Goal: Task Accomplishment & Management: Use online tool/utility

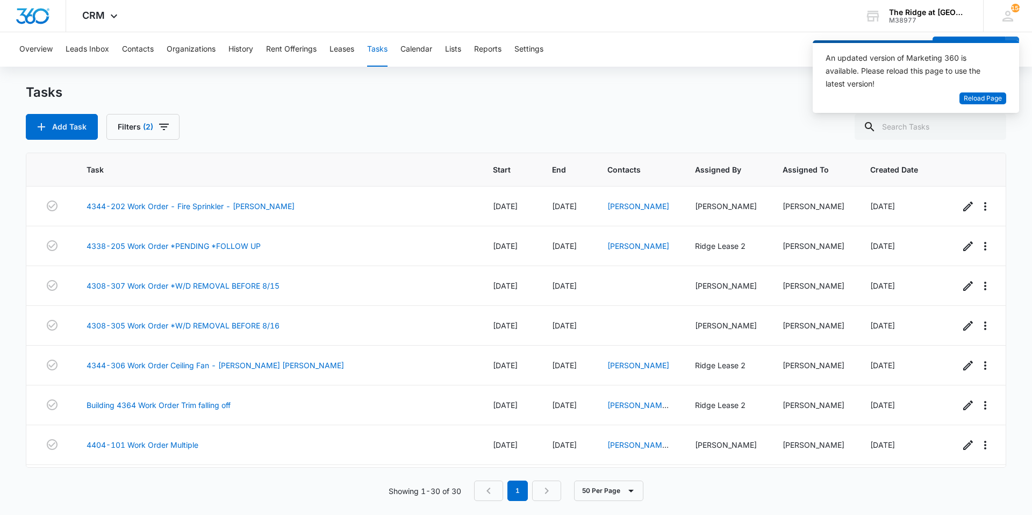
scroll to position [925, 0]
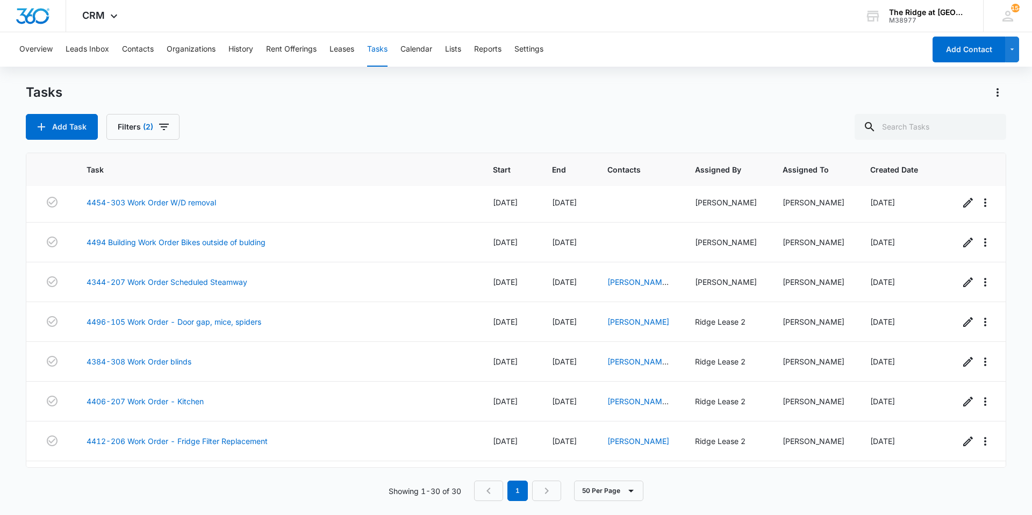
scroll to position [925, 0]
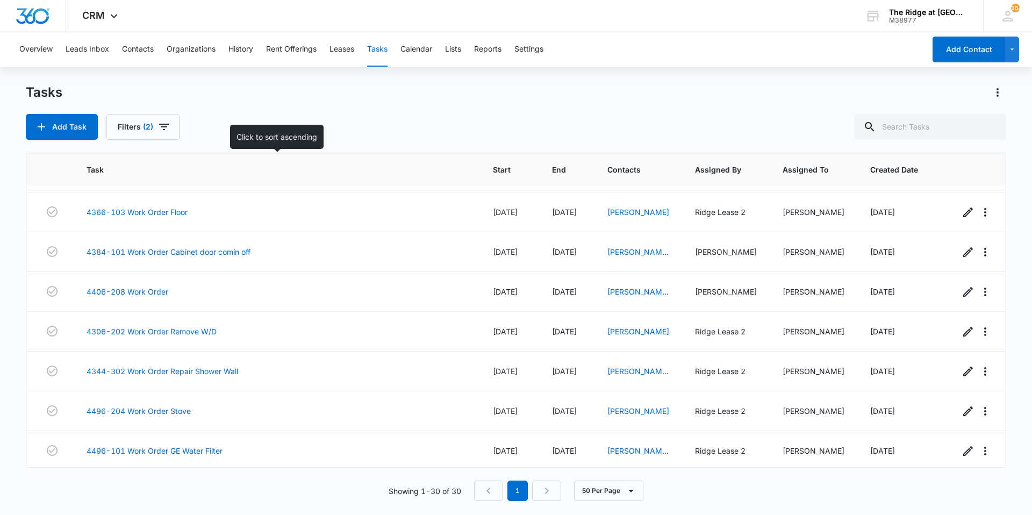
click at [233, 175] on span "Task" at bounding box center [269, 169] width 365 height 11
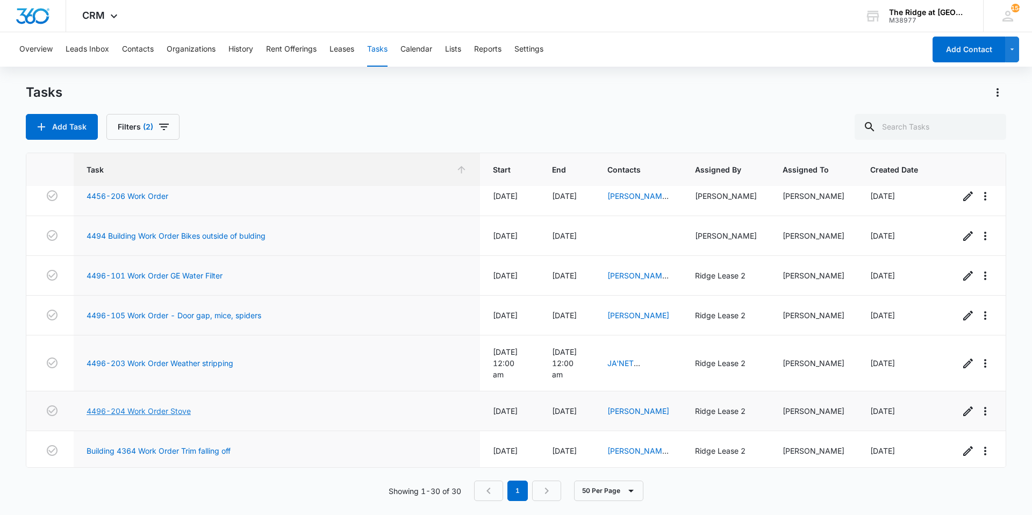
click at [168, 405] on link "4496-204 Work Order Stove" at bounding box center [139, 410] width 104 height 11
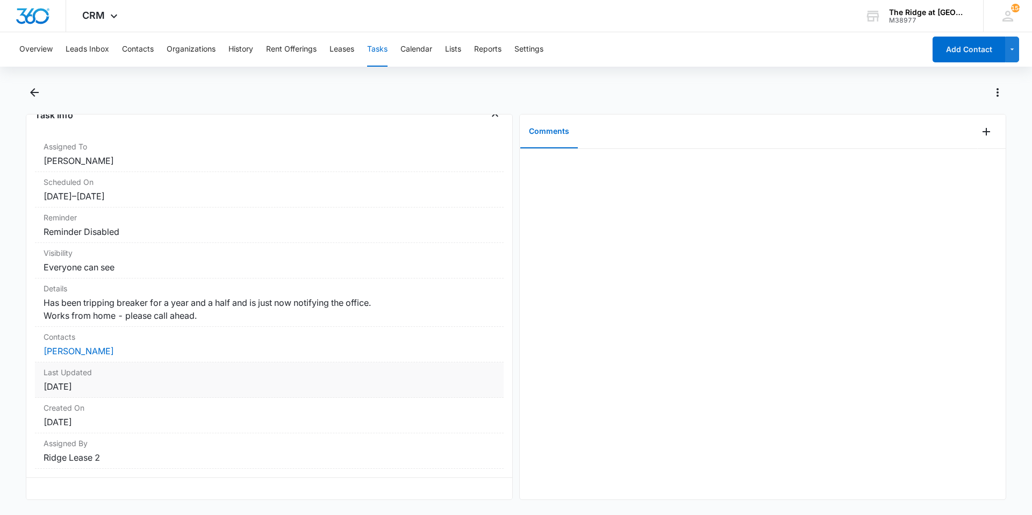
scroll to position [75, 0]
click at [78, 348] on link "Josephine Herron" at bounding box center [79, 351] width 70 height 11
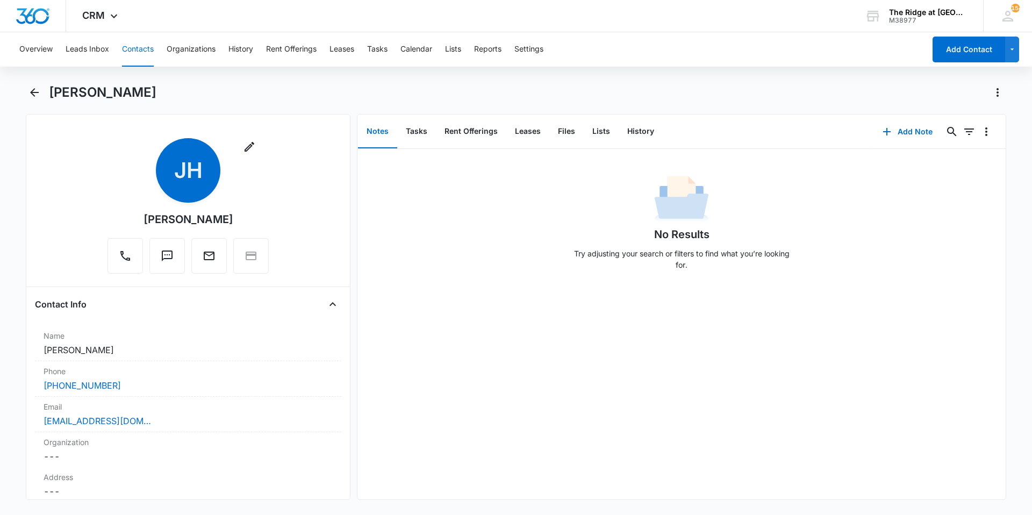
click at [24, 95] on main "Josephine Herron Remove JH Josephine Herron Contact Info Name Cancel Save Chang…" at bounding box center [516, 298] width 1032 height 429
click at [34, 91] on icon "Back" at bounding box center [34, 92] width 13 height 13
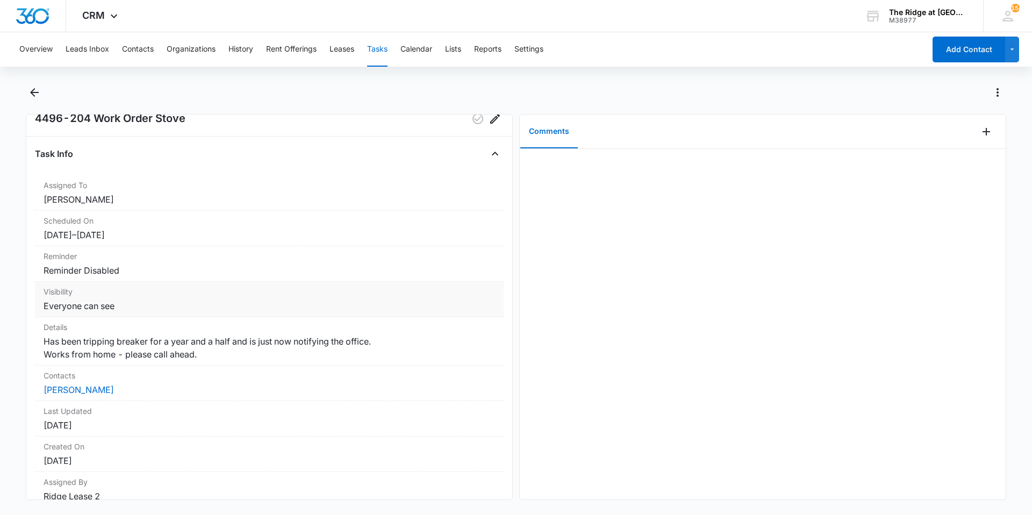
scroll to position [75, 0]
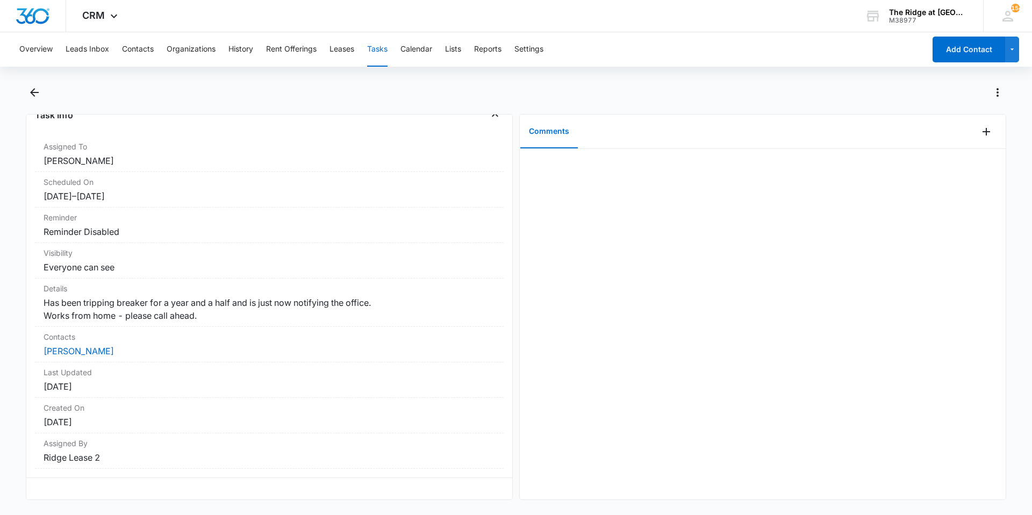
click at [35, 83] on div "Overview Leads Inbox Contacts Organizations History Rent Offerings Leases Tasks…" at bounding box center [516, 272] width 1032 height 480
click at [34, 84] on button "Back" at bounding box center [34, 92] width 17 height 17
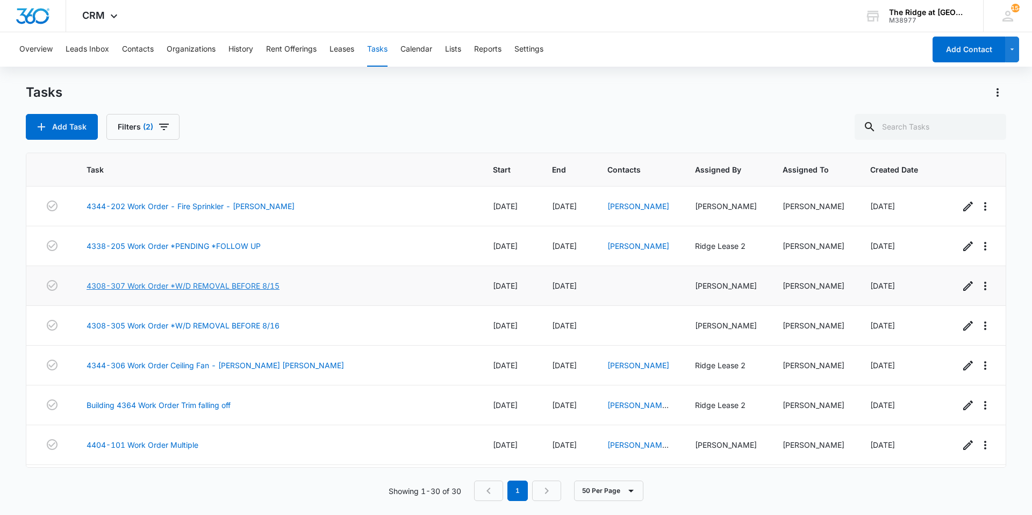
click at [166, 290] on link "4308-307 Work Order *W/D REMOVAL BEFORE 8/15" at bounding box center [183, 285] width 193 height 11
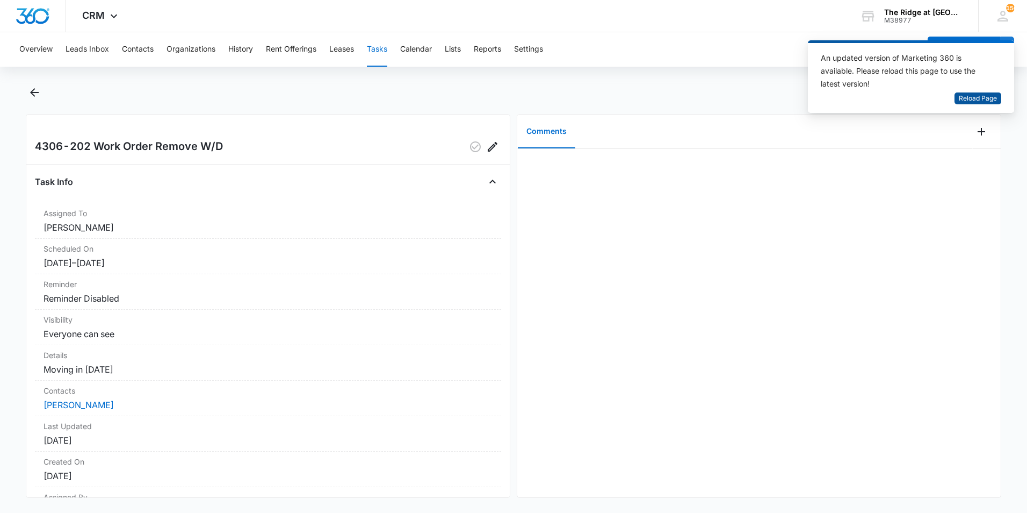
click at [982, 96] on span "Reload Page" at bounding box center [978, 99] width 38 height 10
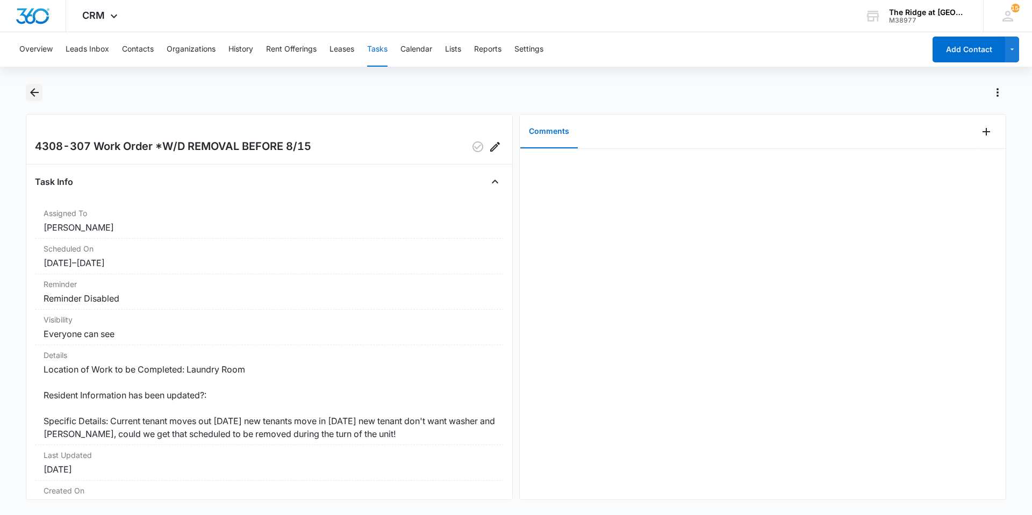
click at [36, 94] on icon "Back" at bounding box center [34, 92] width 13 height 13
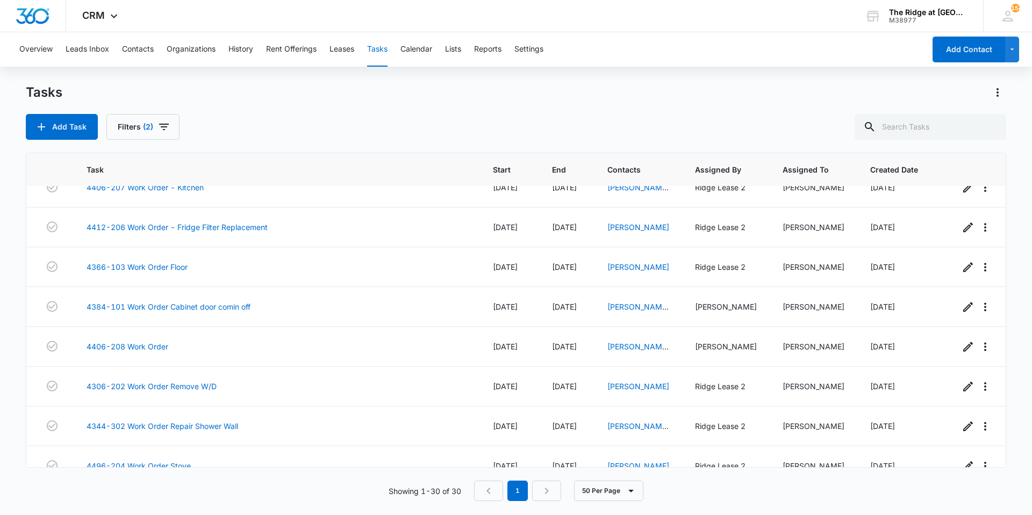
scroll to position [925, 0]
